Goal: Navigation & Orientation: Understand site structure

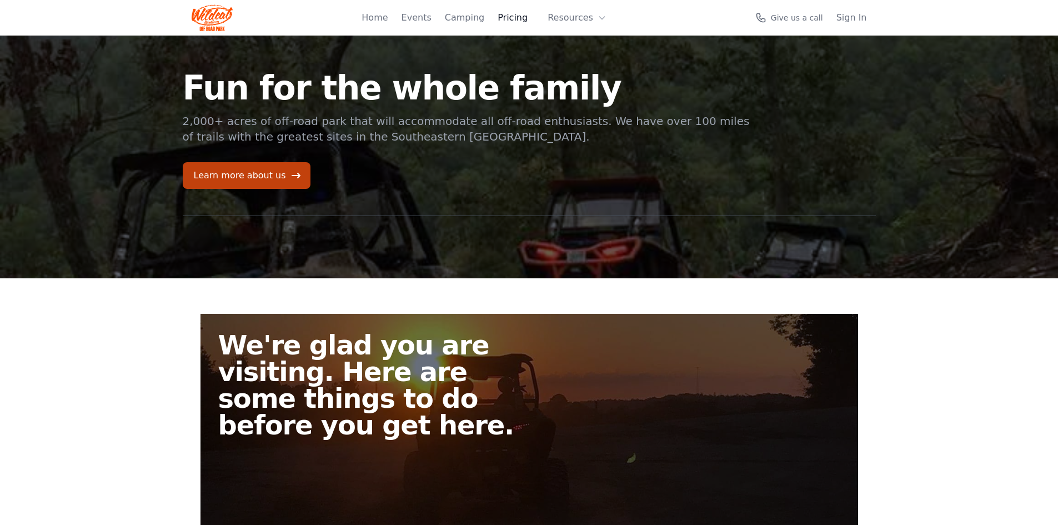
click at [503, 22] on link "Pricing" at bounding box center [513, 17] width 30 height 13
click at [519, 14] on link "Pricing" at bounding box center [513, 17] width 30 height 13
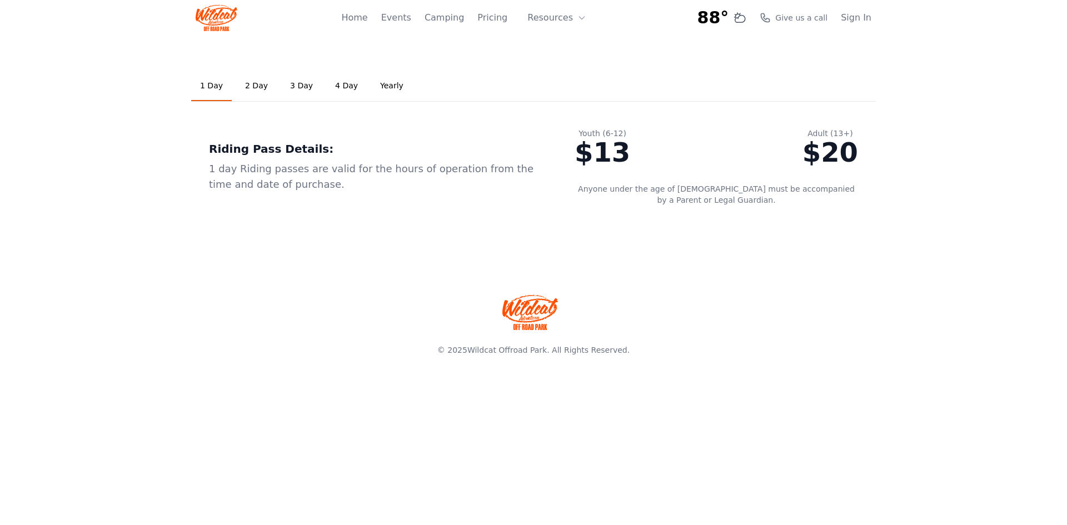
click at [254, 87] on link "2 Day" at bounding box center [256, 86] width 41 height 30
click at [290, 88] on link "3 Day" at bounding box center [301, 86] width 41 height 30
click at [374, 85] on link "Yearly" at bounding box center [391, 86] width 41 height 30
click at [554, 23] on button "Resources" at bounding box center [557, 18] width 72 height 22
click at [559, 62] on link "FAQ" at bounding box center [574, 66] width 107 height 20
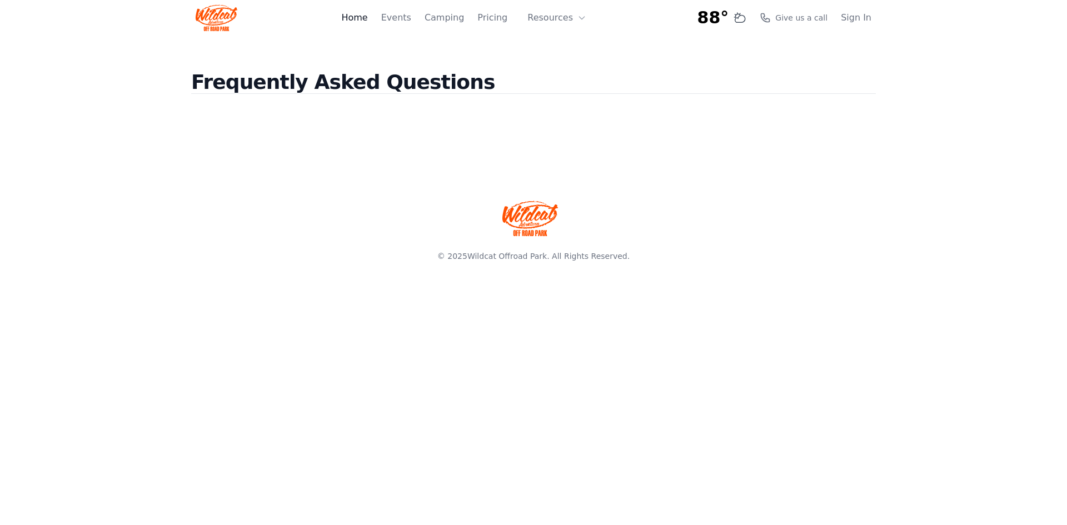
click at [367, 22] on link "Home" at bounding box center [354, 17] width 26 height 13
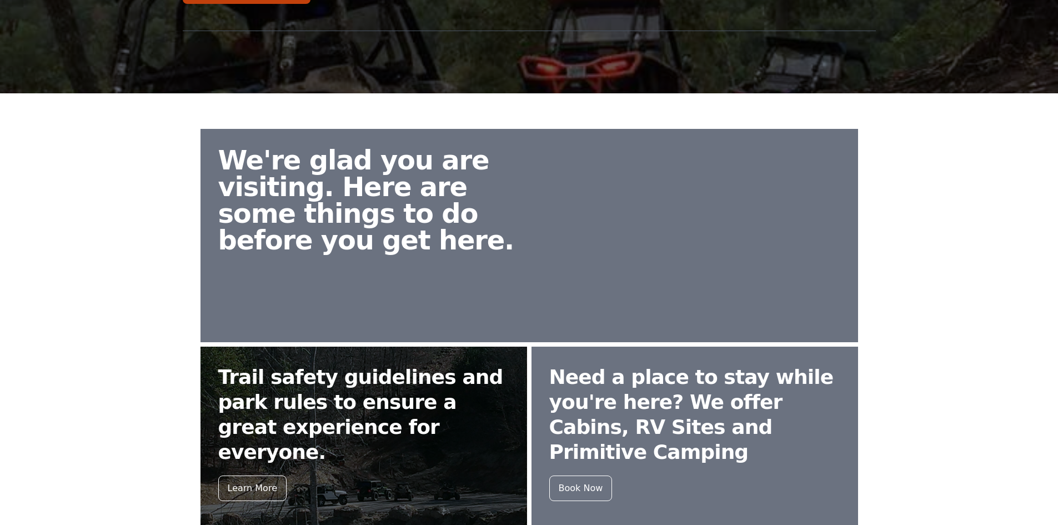
scroll to position [371, 0]
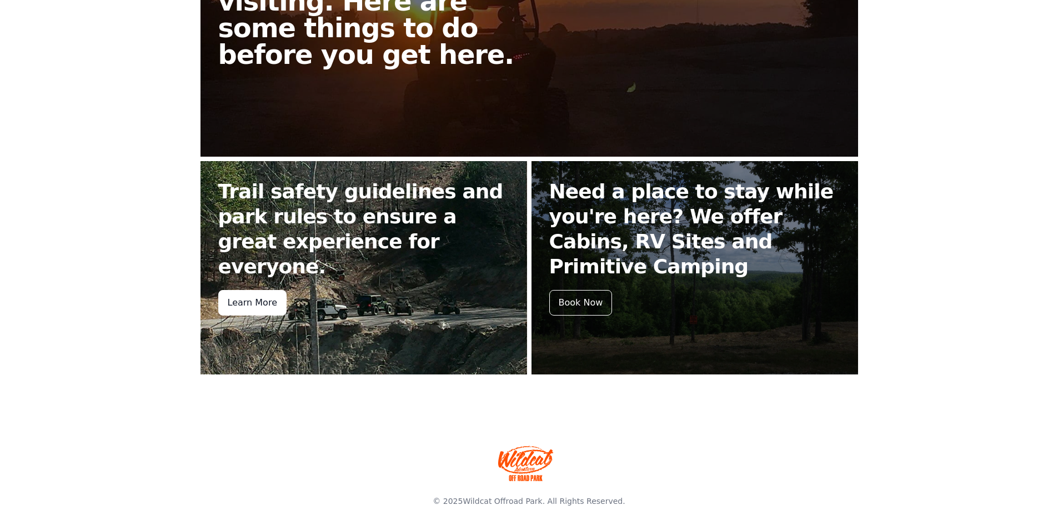
click at [262, 290] on div "Learn More" at bounding box center [252, 303] width 68 height 26
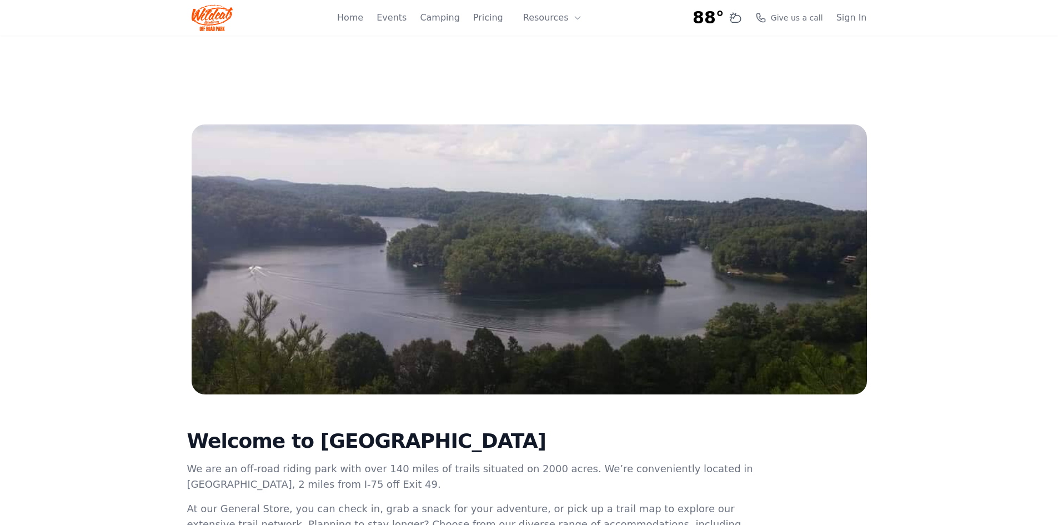
click at [391, 17] on div "Home Events Camping Pricing Resources About FAQ" at bounding box center [463, 18] width 252 height 36
click at [396, 17] on link "Events" at bounding box center [392, 17] width 30 height 13
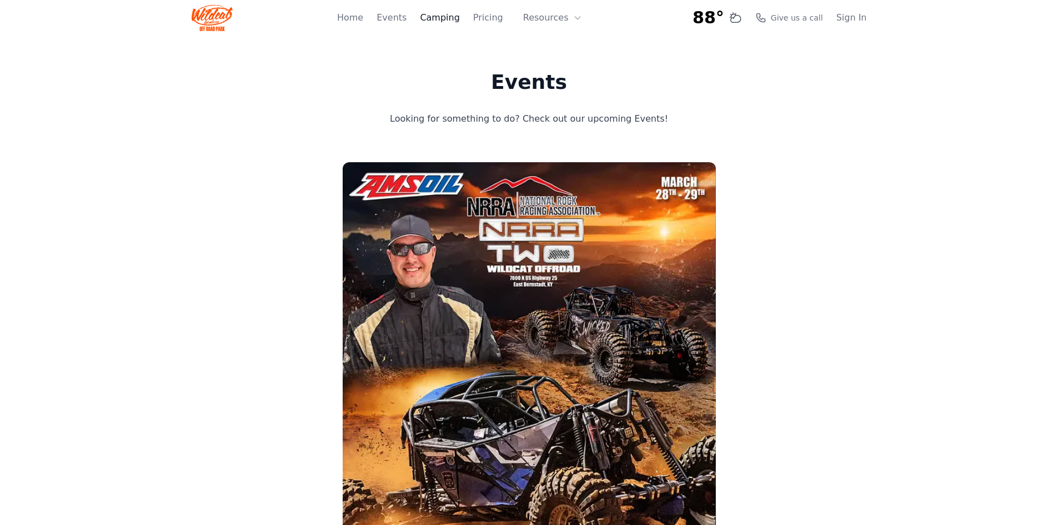
click at [441, 19] on link "Camping" at bounding box center [439, 17] width 39 height 13
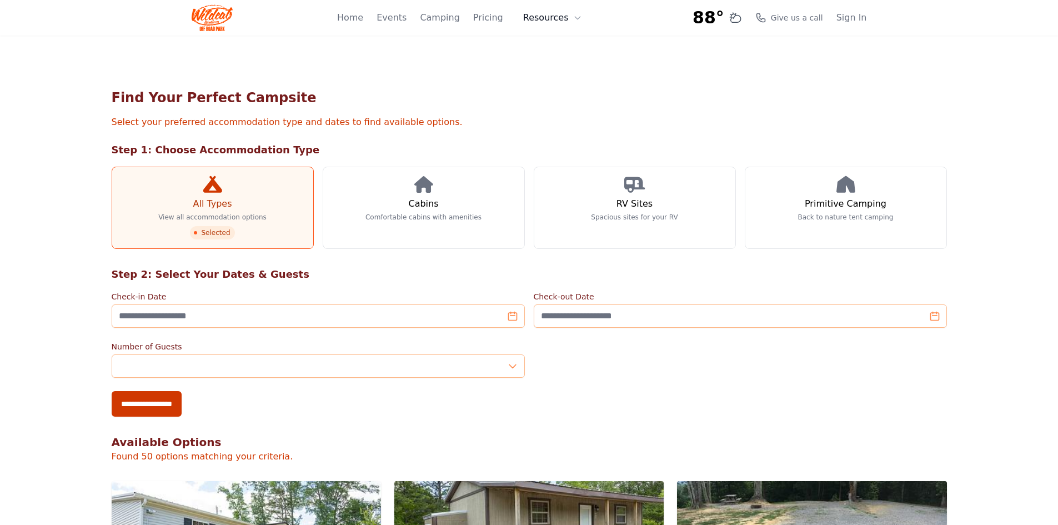
click at [556, 22] on button "Resources" at bounding box center [553, 18] width 72 height 22
click at [556, 43] on link "About" at bounding box center [570, 46] width 107 height 20
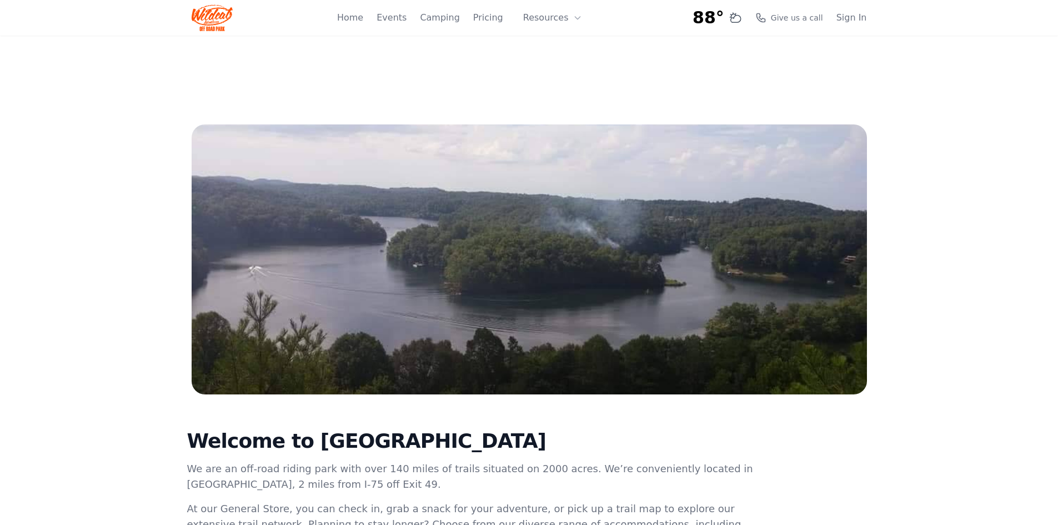
click at [217, 13] on img at bounding box center [213, 17] width 42 height 27
